Goal: Task Accomplishment & Management: Manage account settings

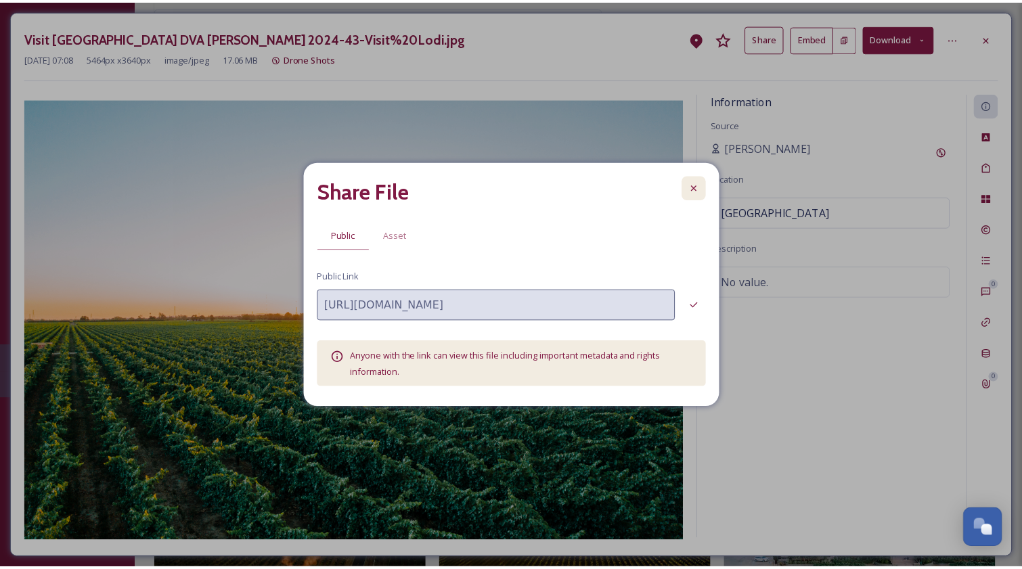
scroll to position [189, 0]
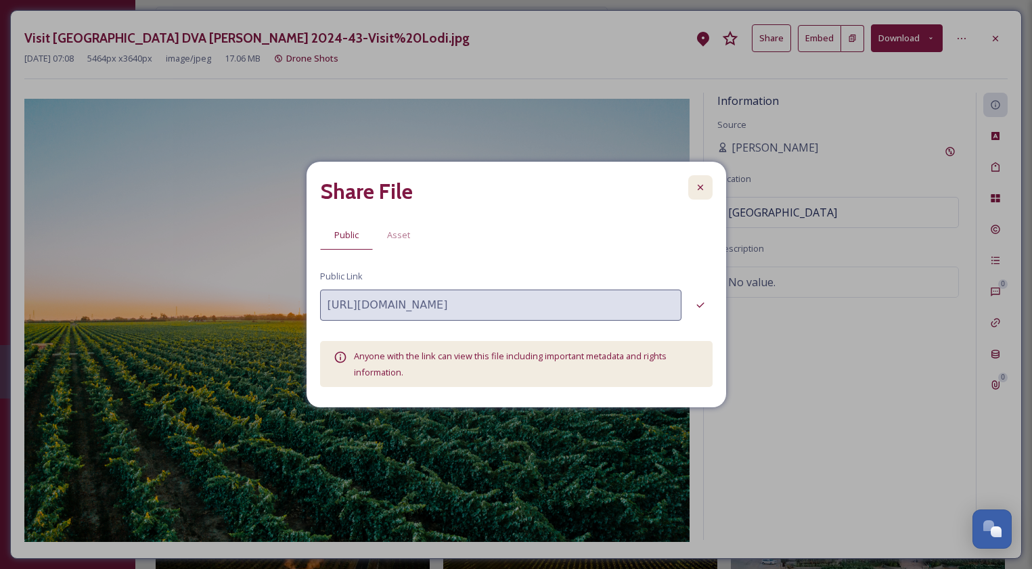
click at [702, 183] on icon at bounding box center [700, 187] width 11 height 11
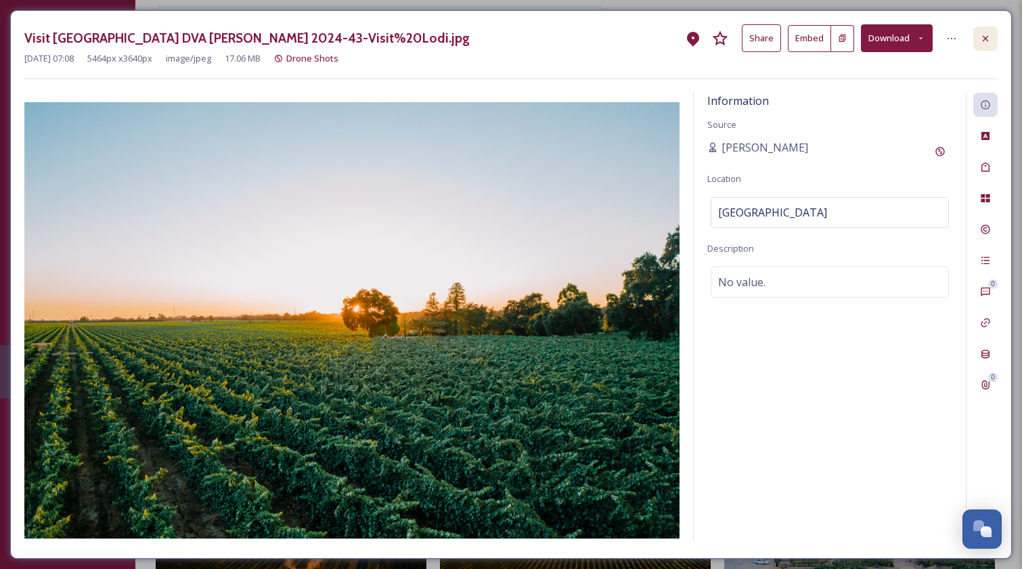
click at [985, 37] on icon at bounding box center [985, 37] width 5 height 5
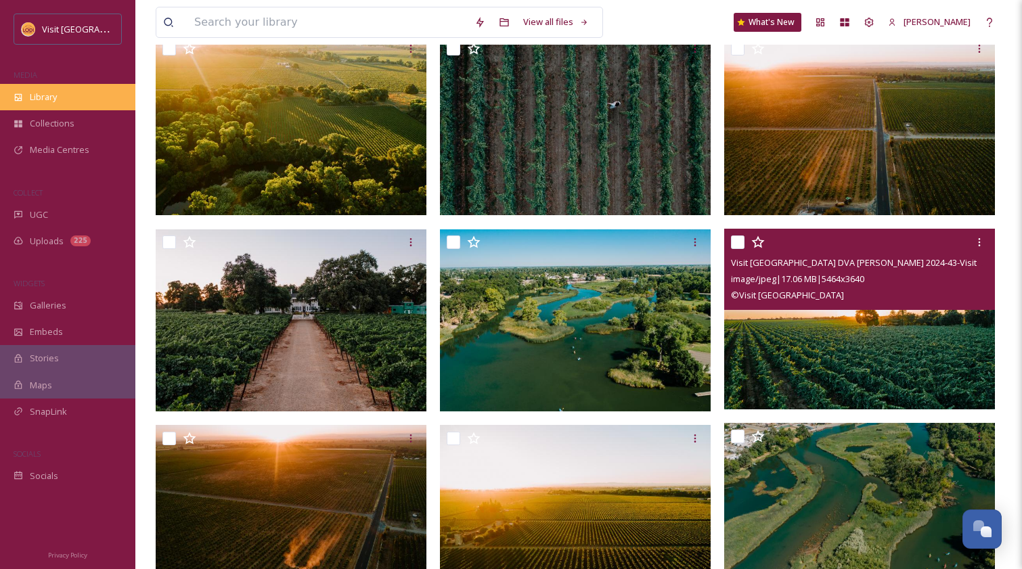
click at [49, 102] on span "Library" at bounding box center [43, 97] width 27 height 13
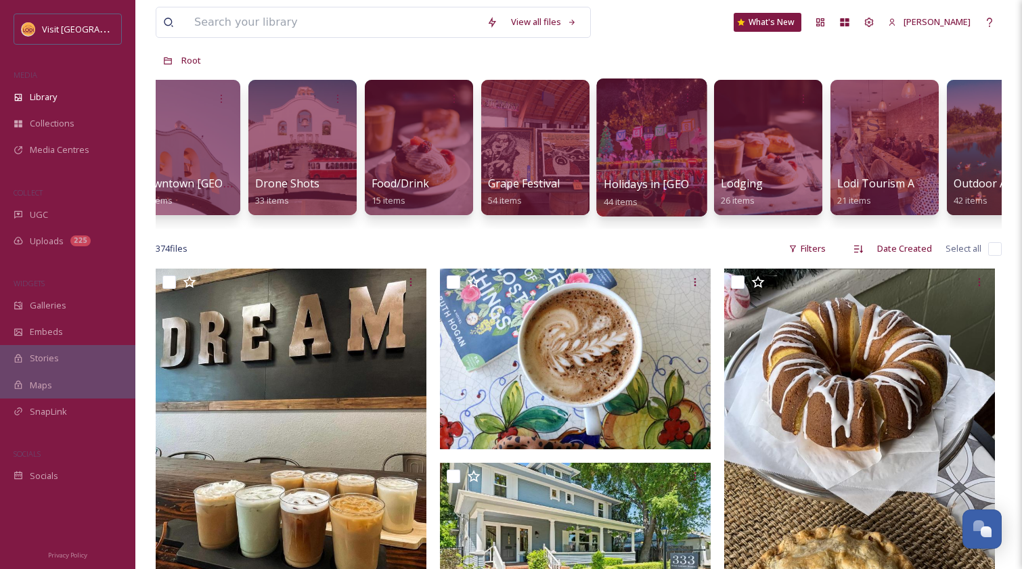
scroll to position [0, 242]
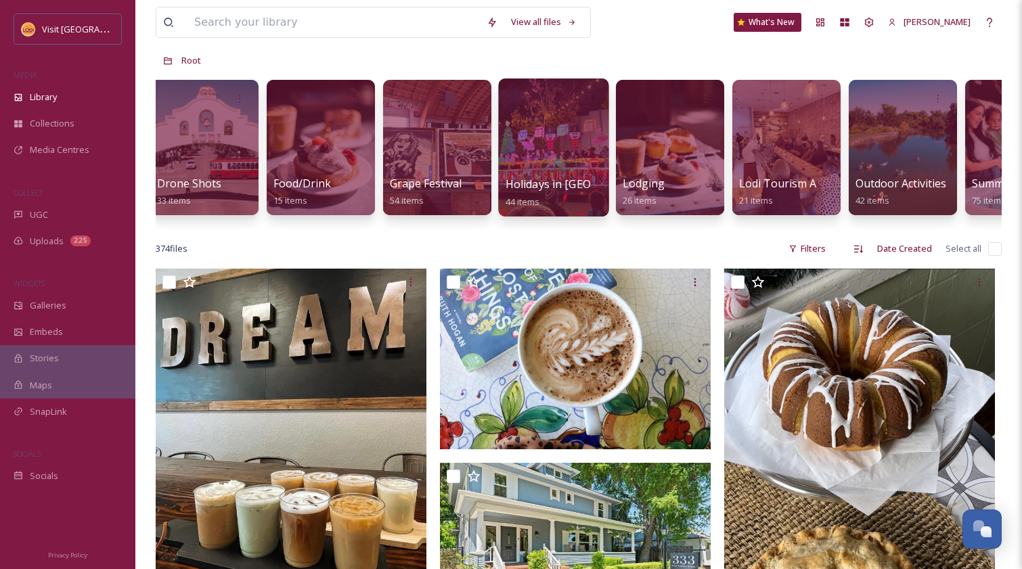
click at [767, 155] on div at bounding box center [786, 147] width 108 height 135
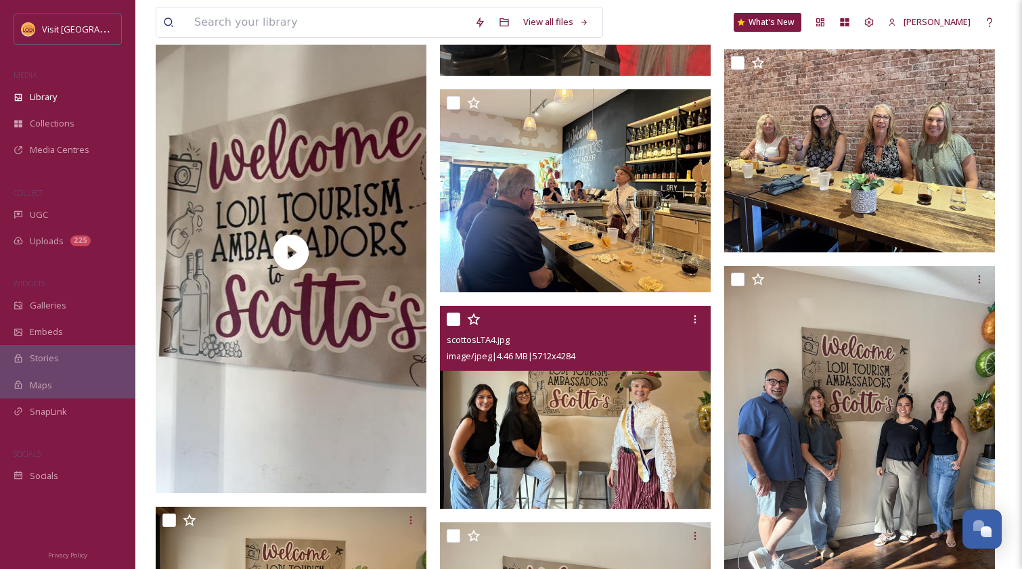
scroll to position [1252, 0]
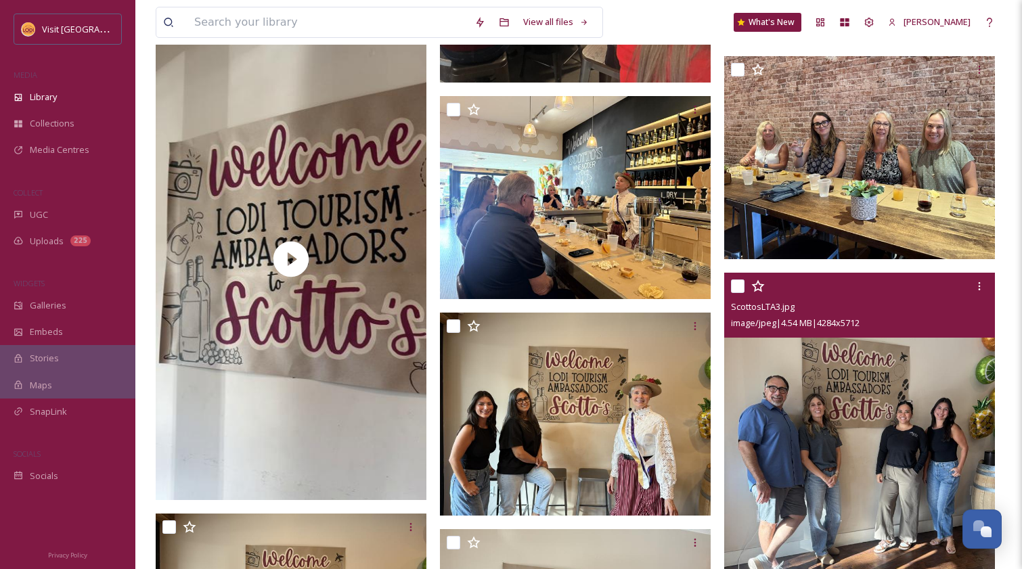
click at [738, 288] on input "checkbox" at bounding box center [738, 287] width 14 height 14
checkbox input "true"
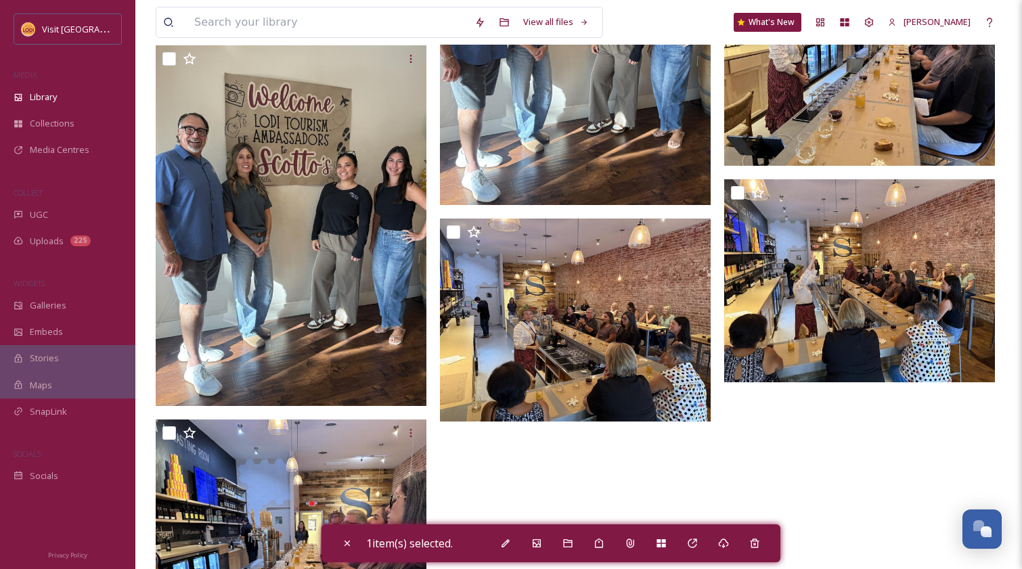
scroll to position [1939, 0]
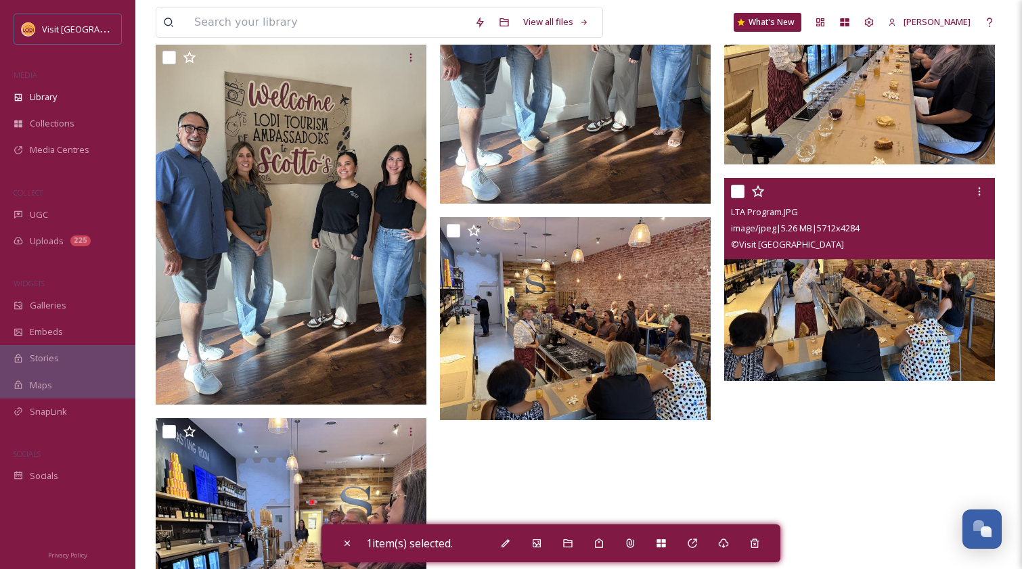
click at [737, 189] on input "checkbox" at bounding box center [738, 192] width 14 height 14
checkbox input "true"
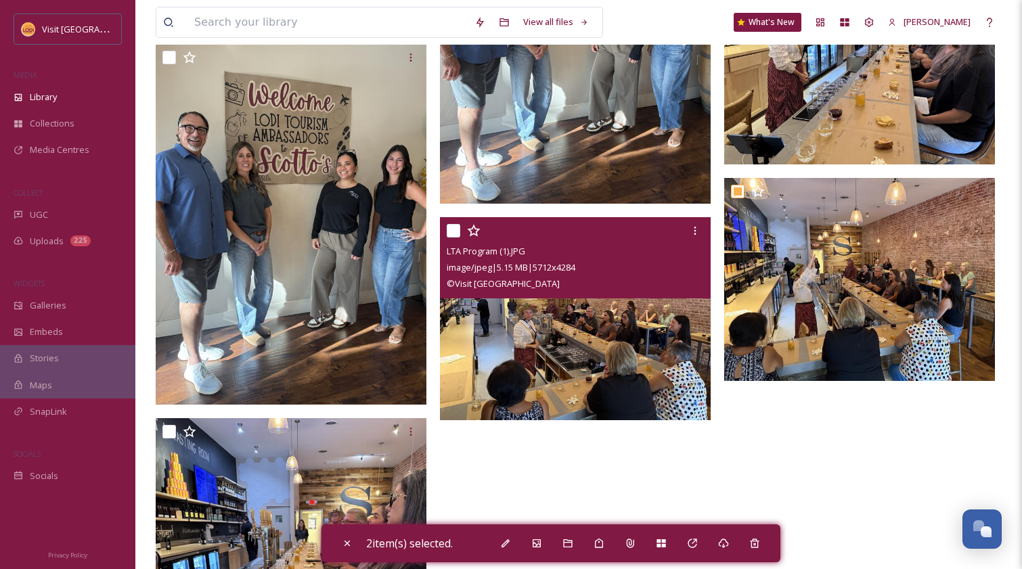
click at [450, 232] on input "checkbox" at bounding box center [454, 231] width 14 height 14
checkbox input "true"
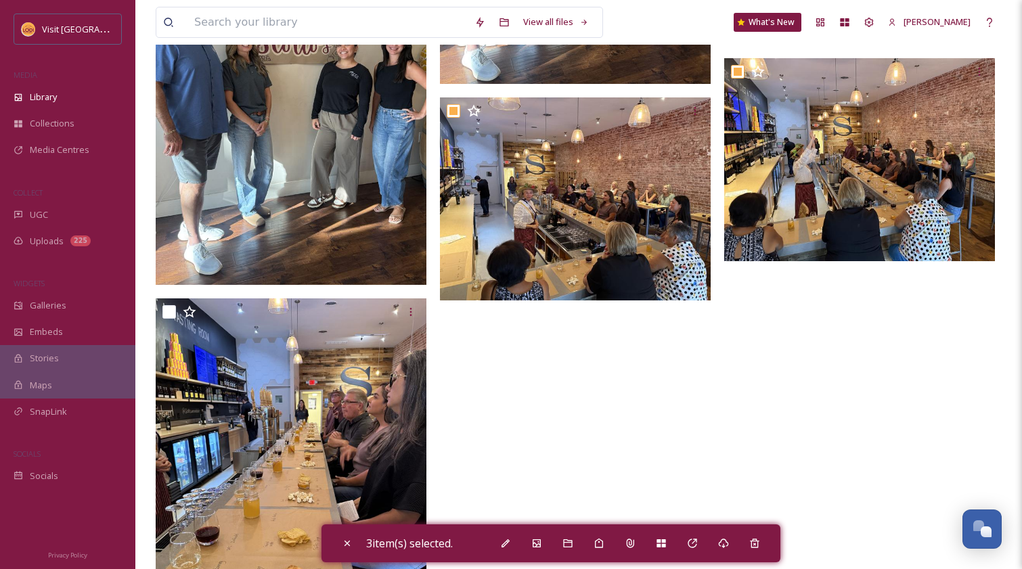
scroll to position [2068, 0]
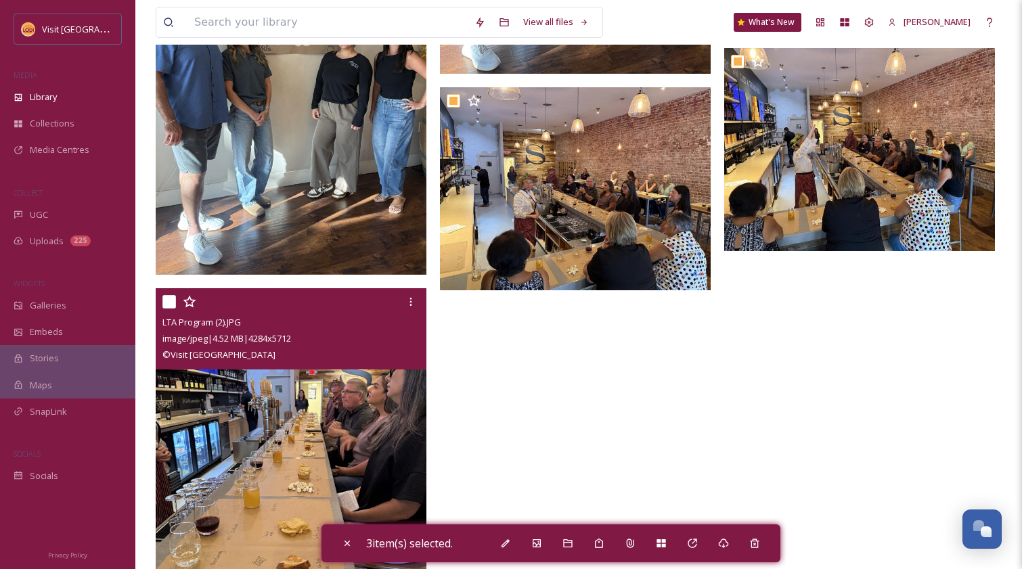
click at [169, 305] on input "checkbox" at bounding box center [169, 302] width 14 height 14
checkbox input "true"
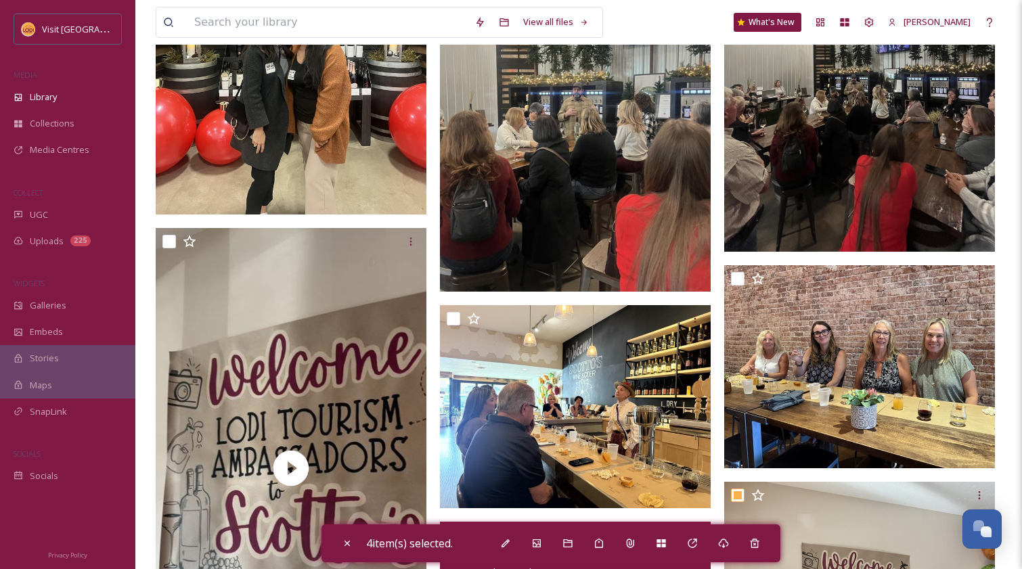
scroll to position [1038, 0]
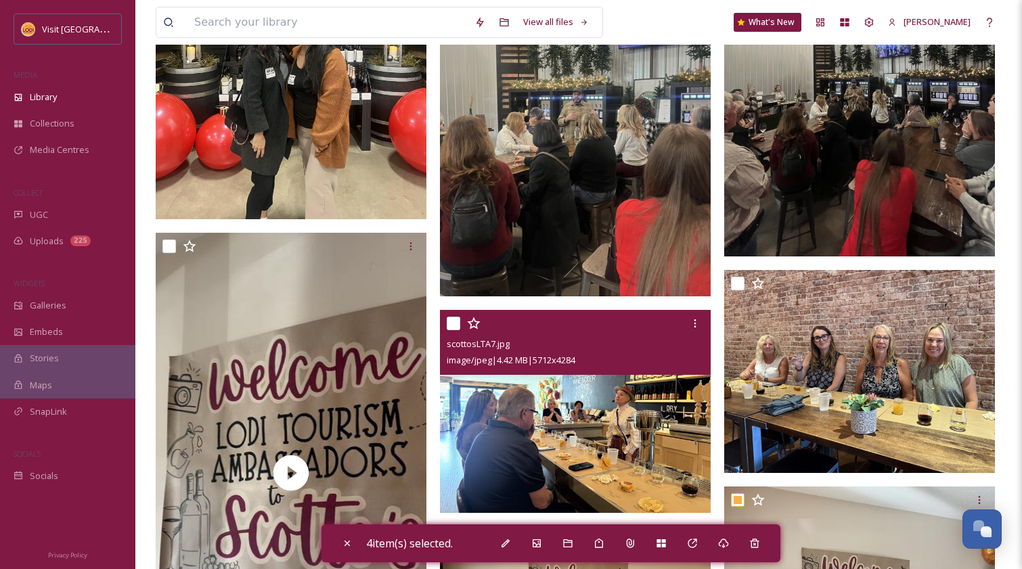
click at [451, 328] on input "checkbox" at bounding box center [454, 324] width 14 height 14
checkbox input "true"
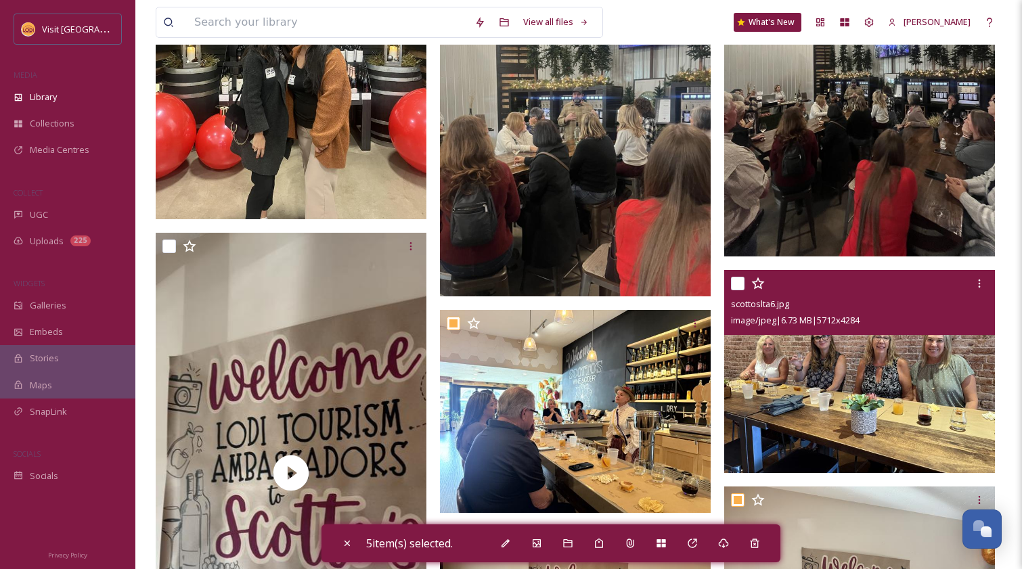
click at [738, 281] on input "checkbox" at bounding box center [738, 284] width 14 height 14
checkbox input "true"
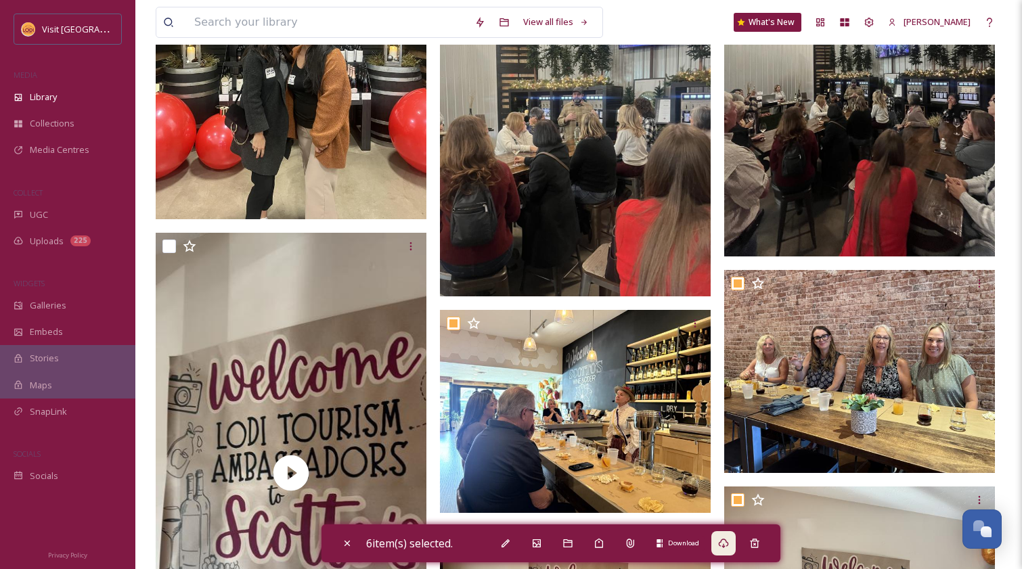
click at [729, 546] on icon at bounding box center [723, 543] width 11 height 11
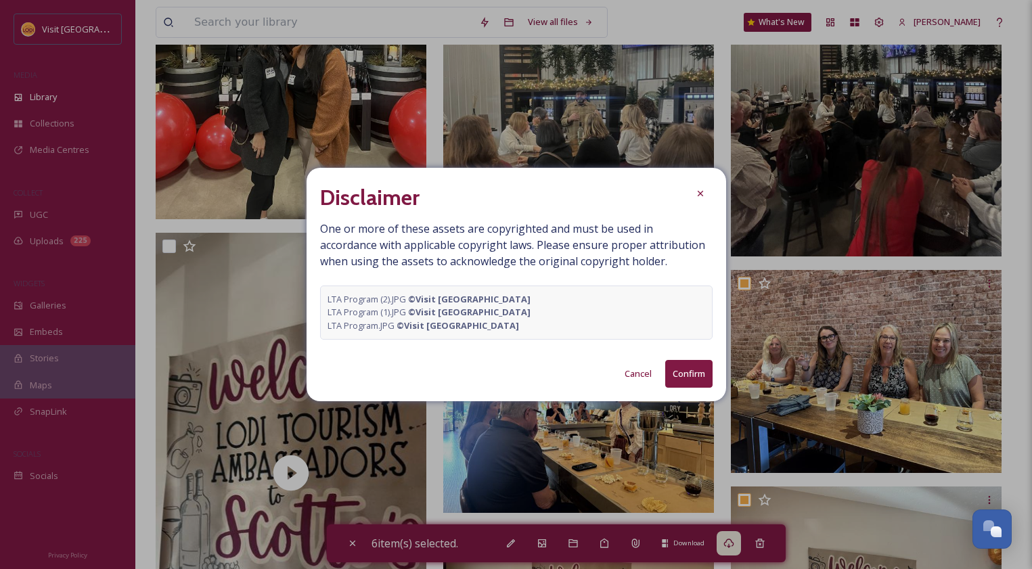
click at [693, 371] on button "Confirm" at bounding box center [688, 374] width 47 height 28
